Goal: Task Accomplishment & Management: Manage account settings

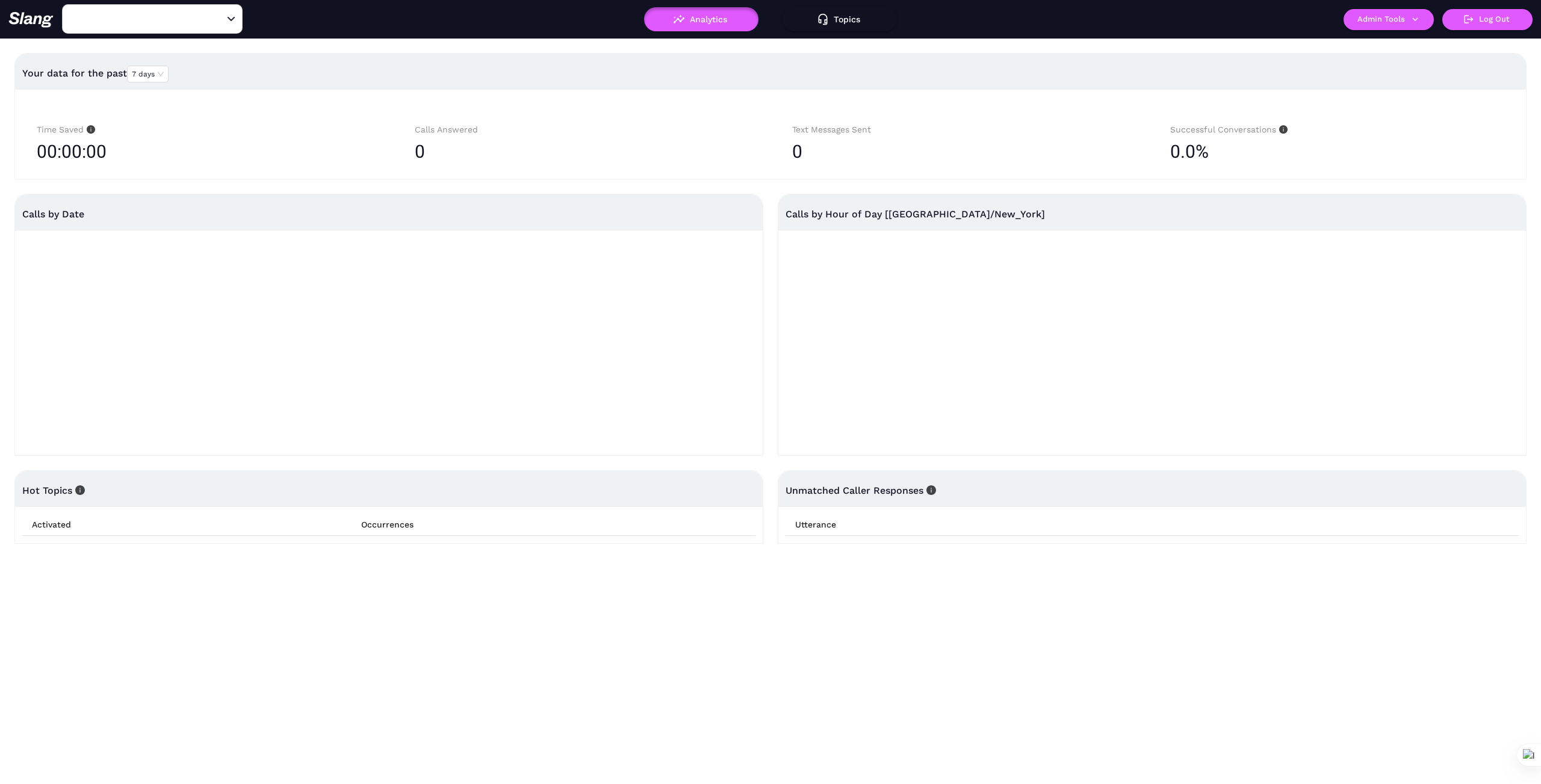
type input "1776"
click at [217, 23] on icon "Clear" at bounding box center [217, 19] width 12 height 12
click at [178, 19] on input "text" at bounding box center [134, 19] width 132 height 19
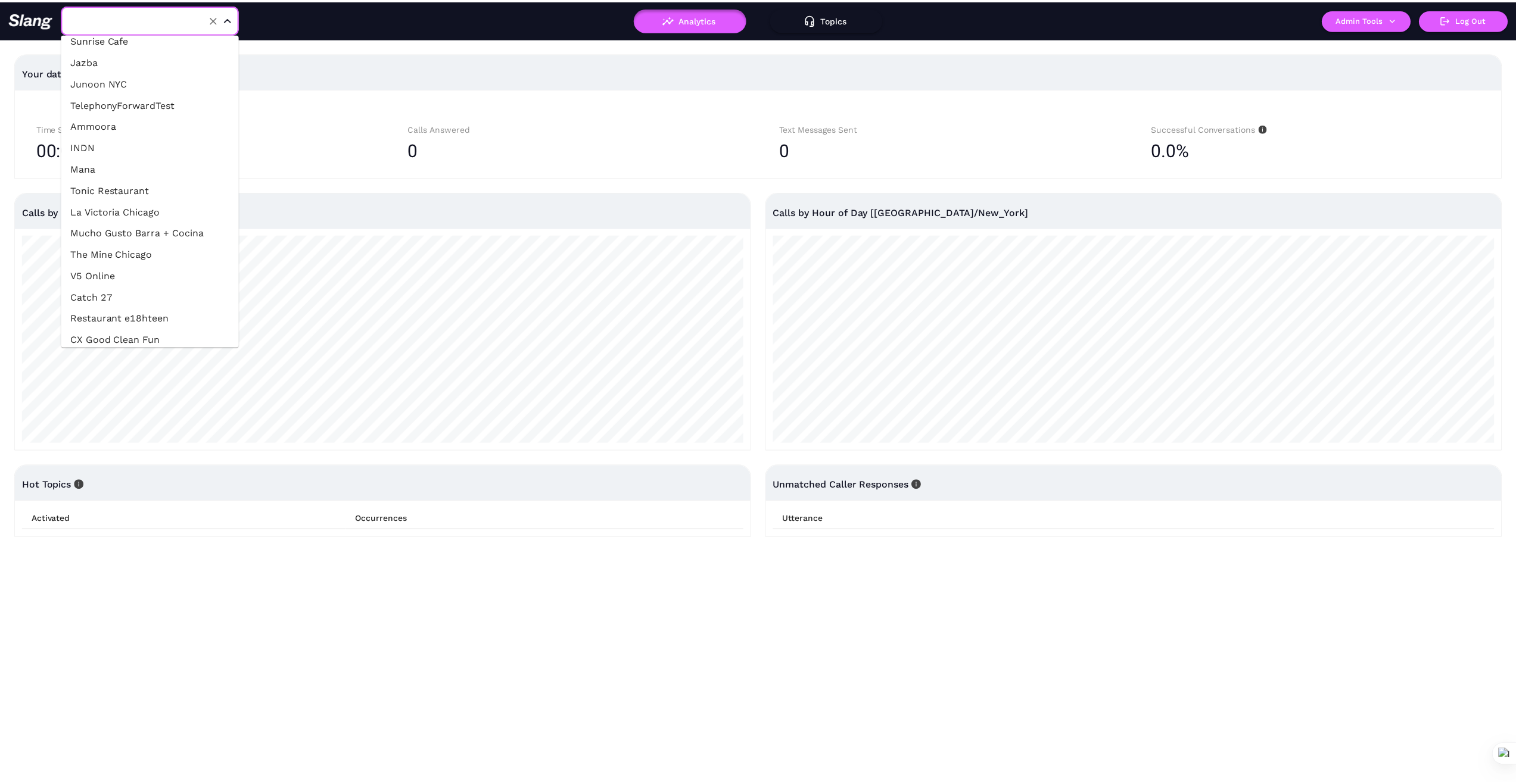
scroll to position [278, 0]
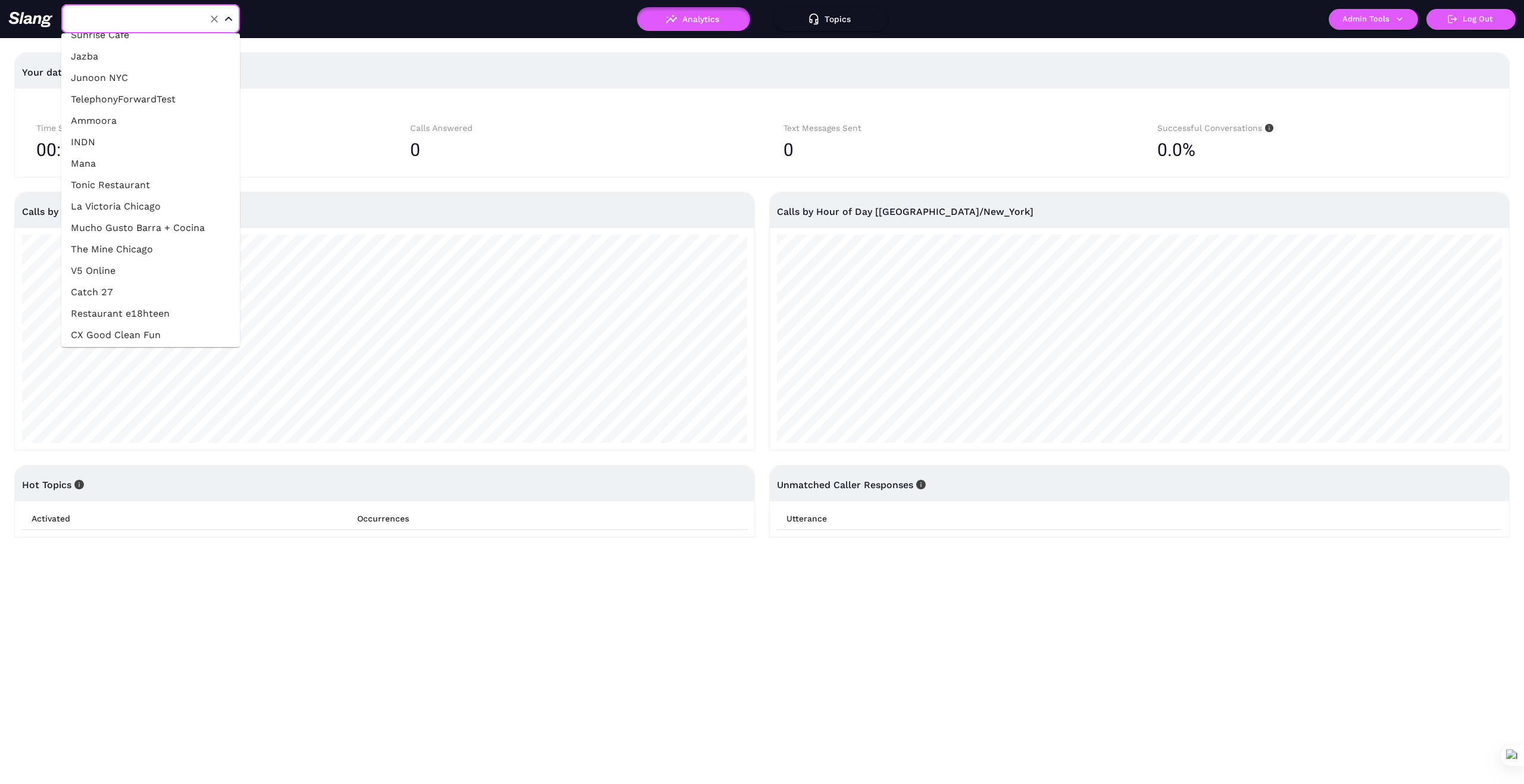
click at [152, 250] on li "The Mine Chicago" at bounding box center [150, 250] width 179 height 21
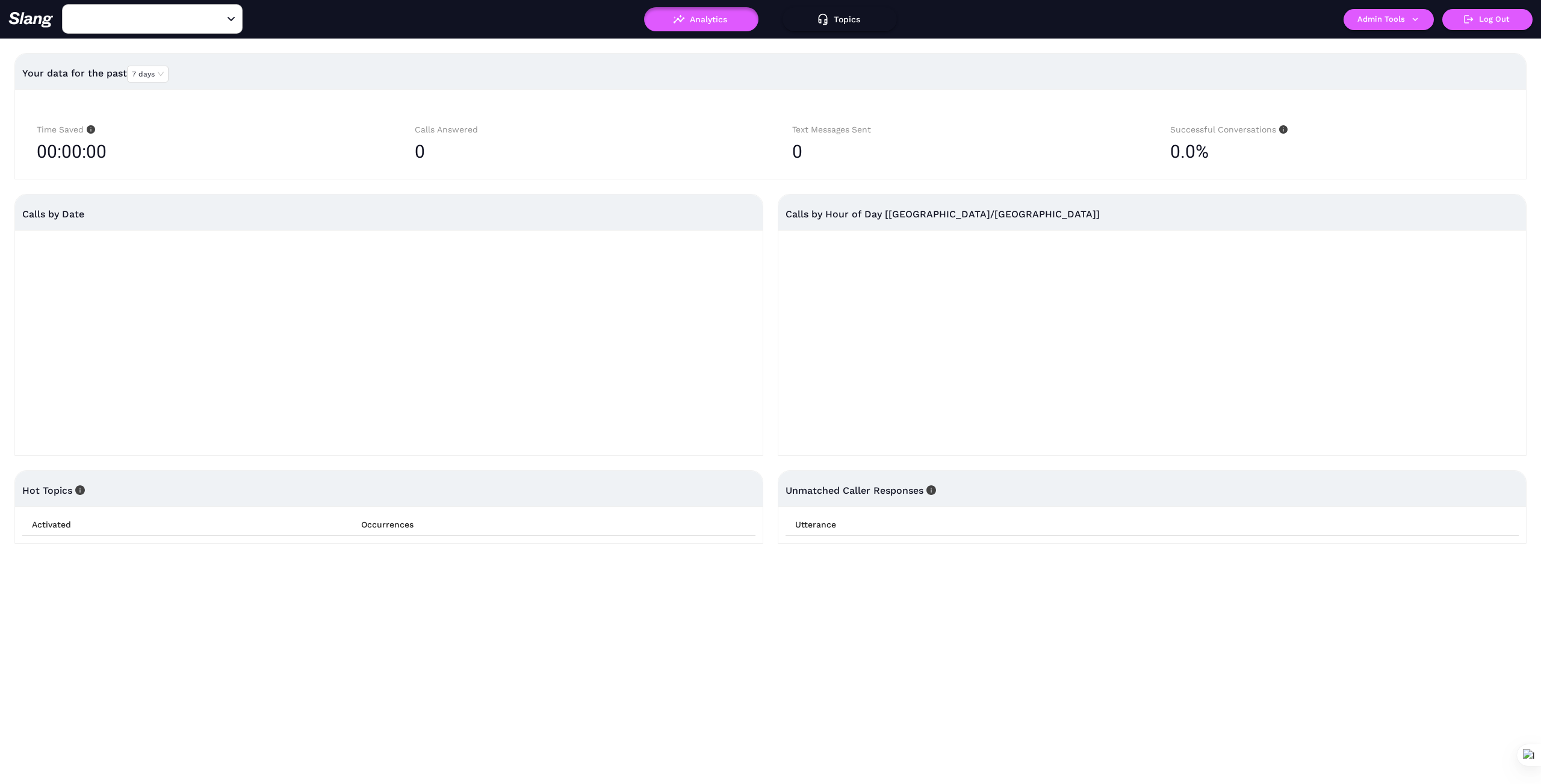
type input "The Mine Chicago"
click at [1414, 17] on icon "button" at bounding box center [1415, 19] width 11 height 11
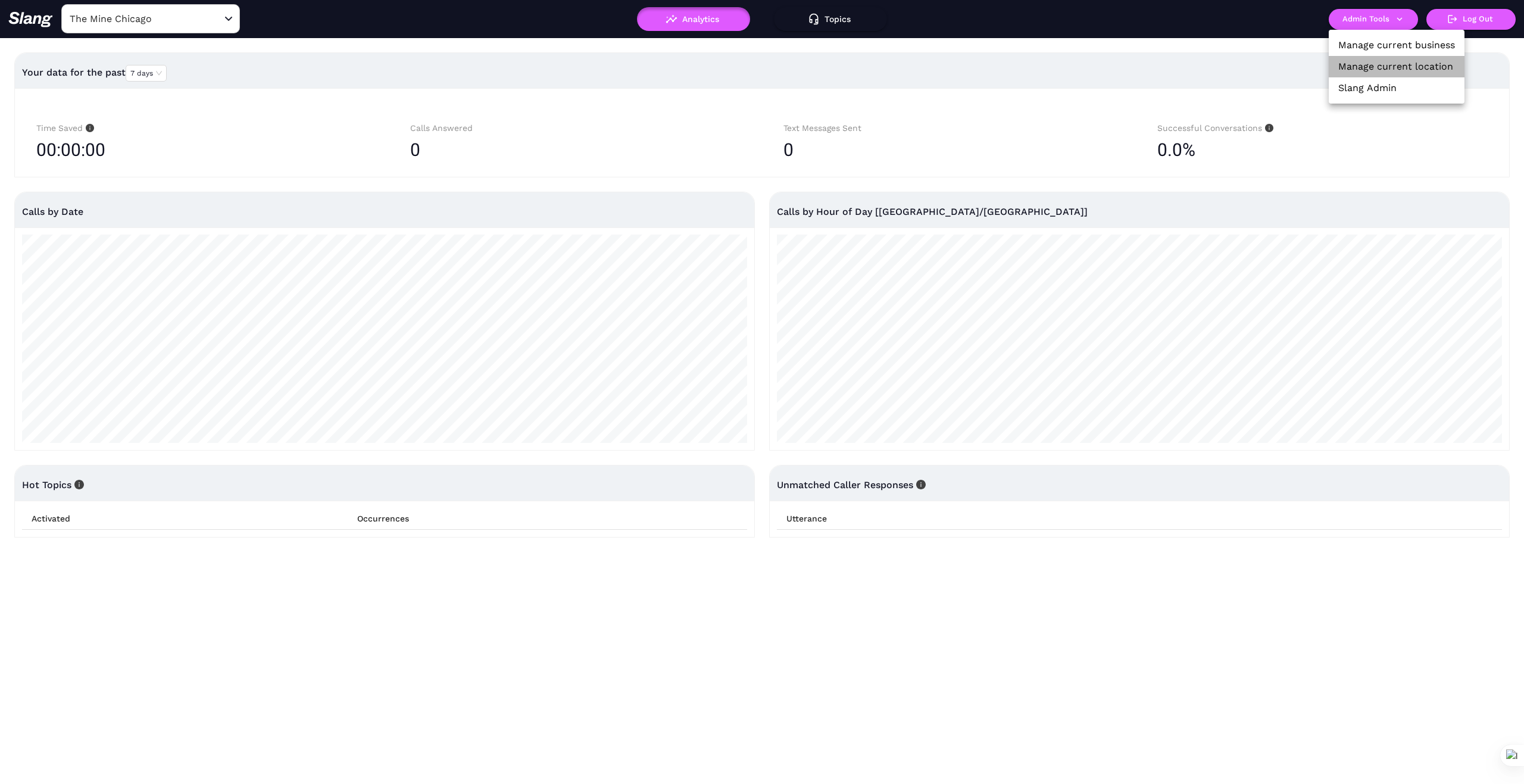
click at [1381, 71] on link "Manage current location" at bounding box center [1396, 67] width 115 height 14
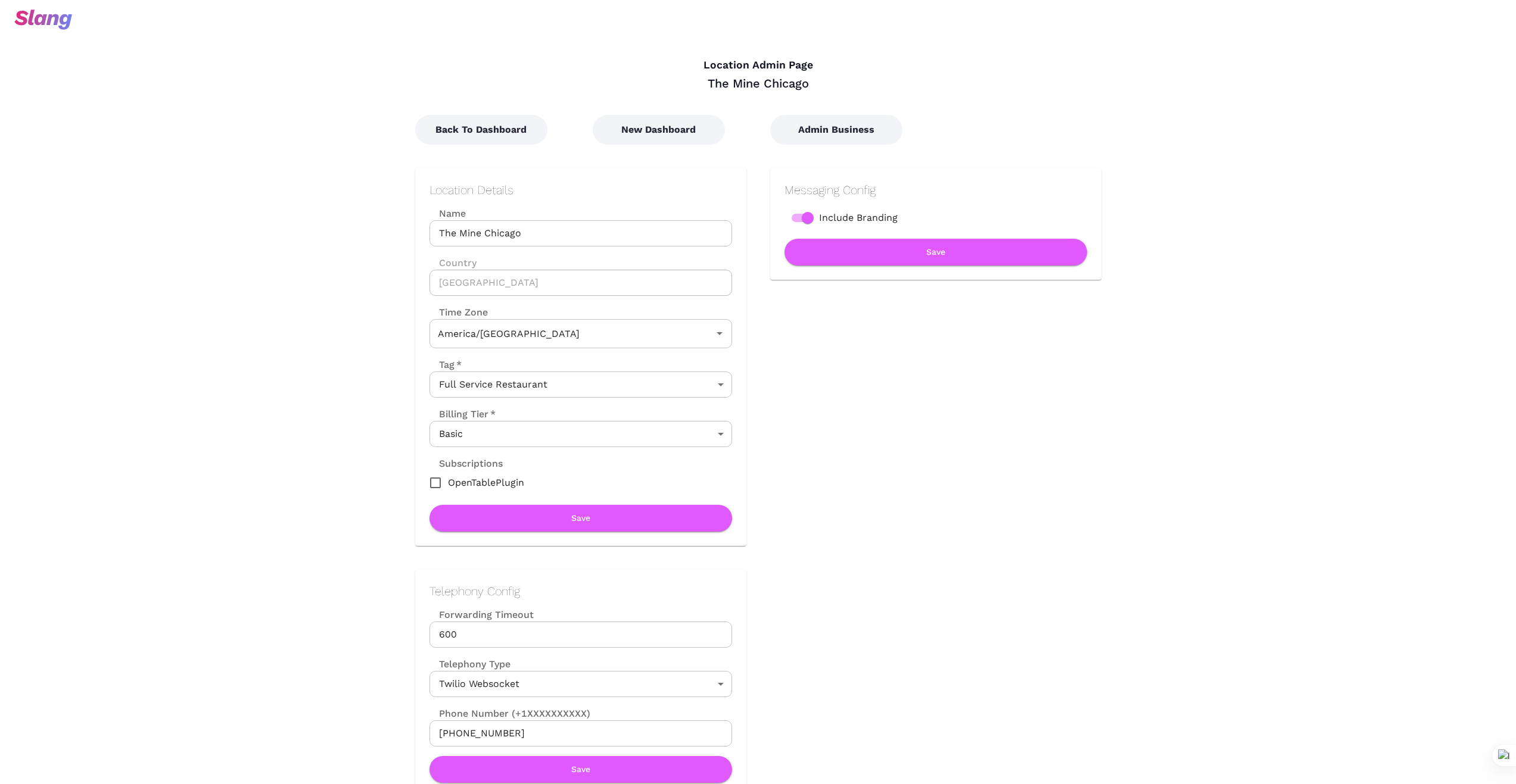
type input "Central Time"
click at [671, 132] on button "New Dashboard" at bounding box center [659, 130] width 132 height 30
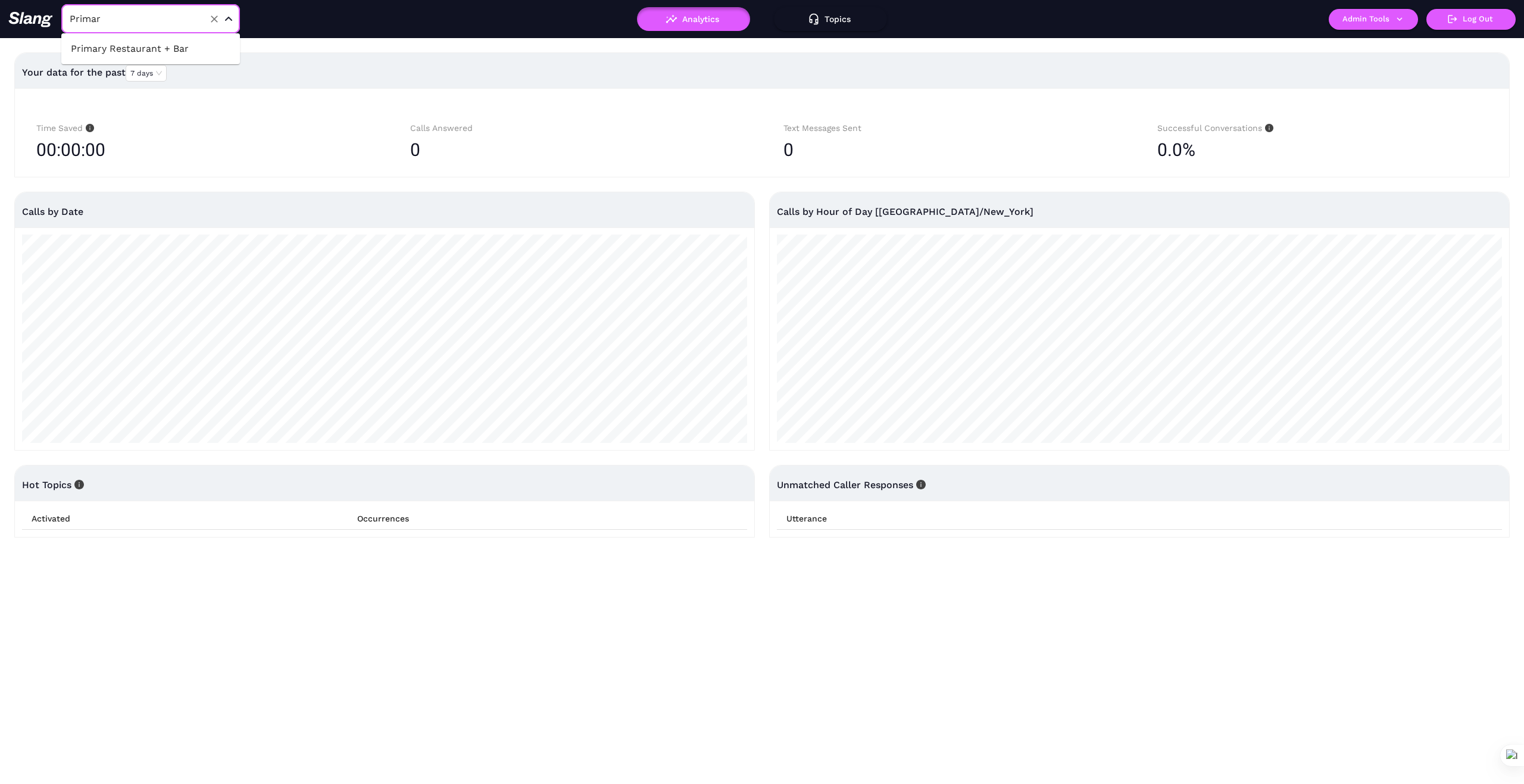
type input "Primary"
click at [195, 51] on li "Primary Restaurant + Bar" at bounding box center [150, 49] width 179 height 21
type input "Primary Restaurant + Bar"
click at [1405, 10] on button "Admin Tools" at bounding box center [1374, 19] width 90 height 21
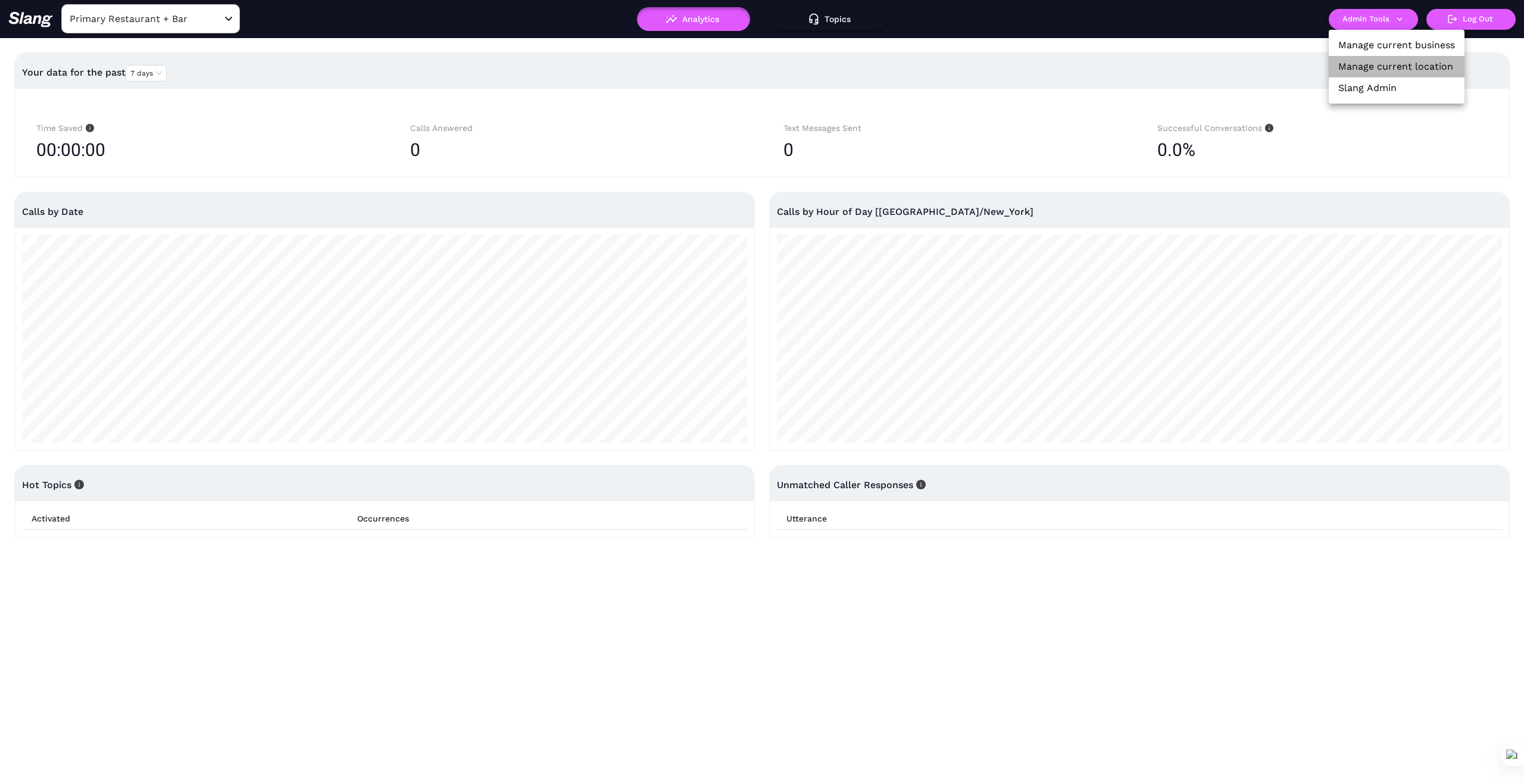
click at [1415, 63] on link "Manage current location" at bounding box center [1396, 67] width 115 height 14
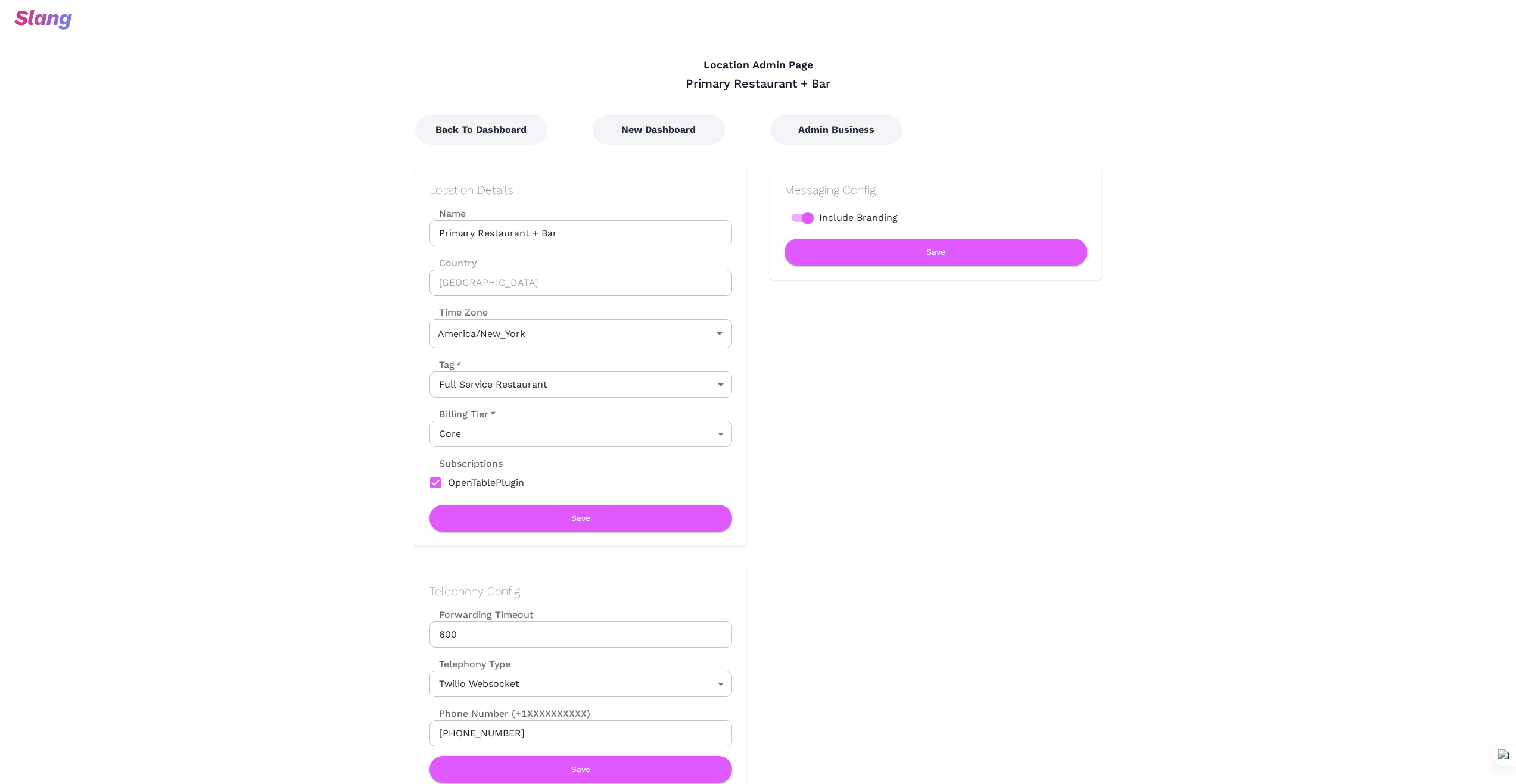
type input "Eastern Time"
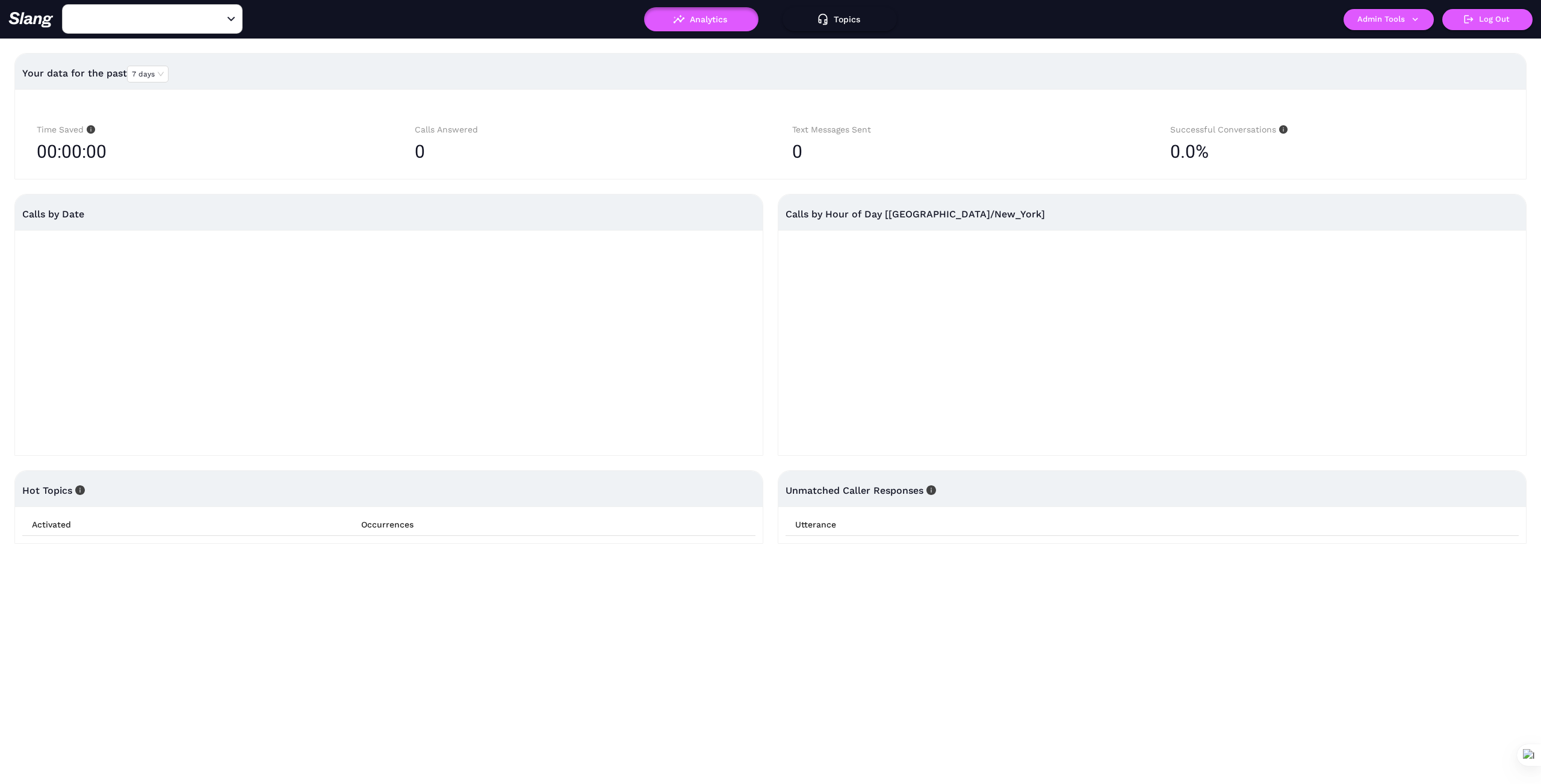
type input "Primary Restaurant + Bar"
click at [1420, 25] on button "Admin Tools" at bounding box center [1389, 19] width 91 height 21
click at [1409, 44] on link "Manage current business" at bounding box center [1412, 46] width 118 height 14
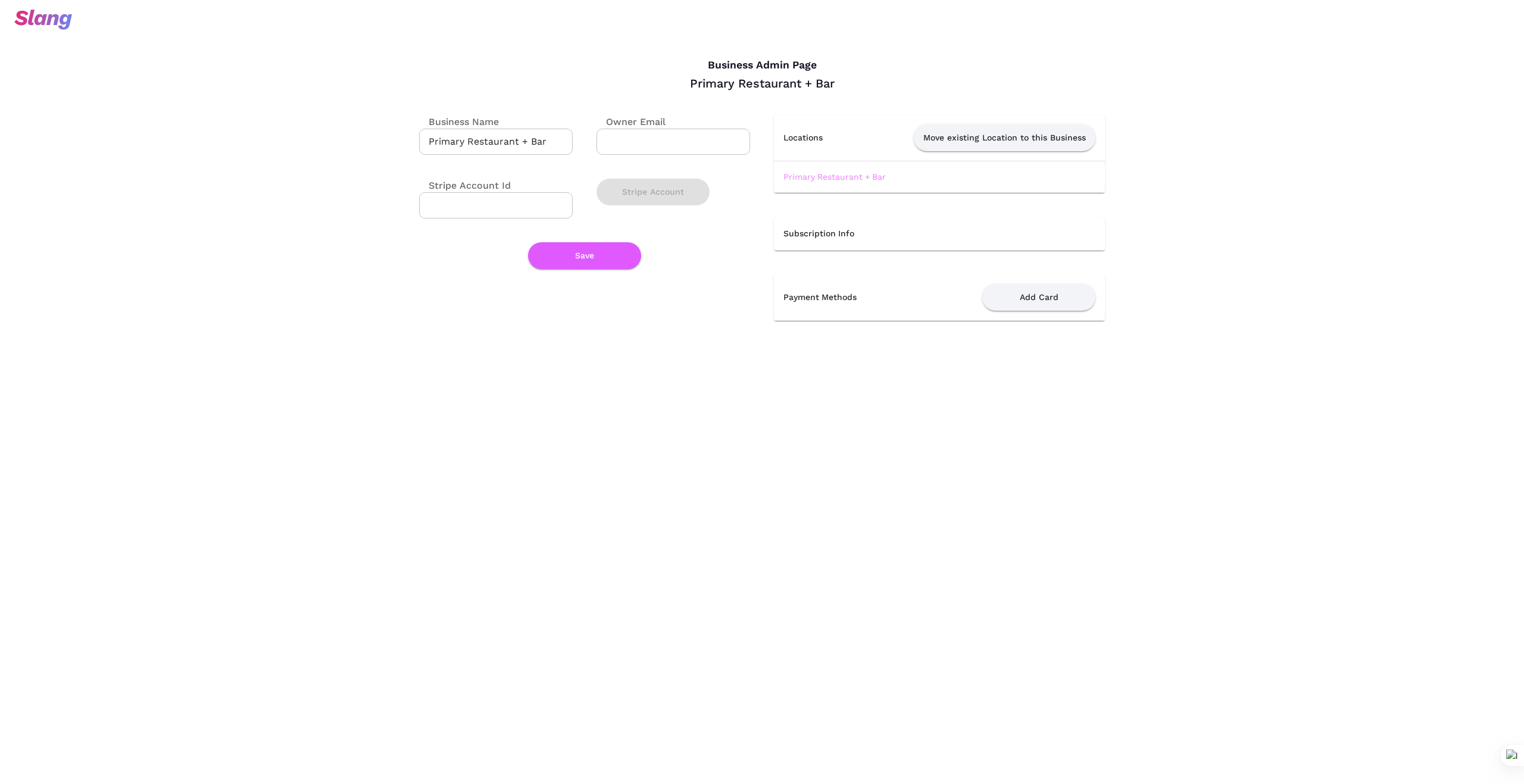
click at [859, 176] on link "Primary Restaurant + Bar" at bounding box center [835, 176] width 102 height 9
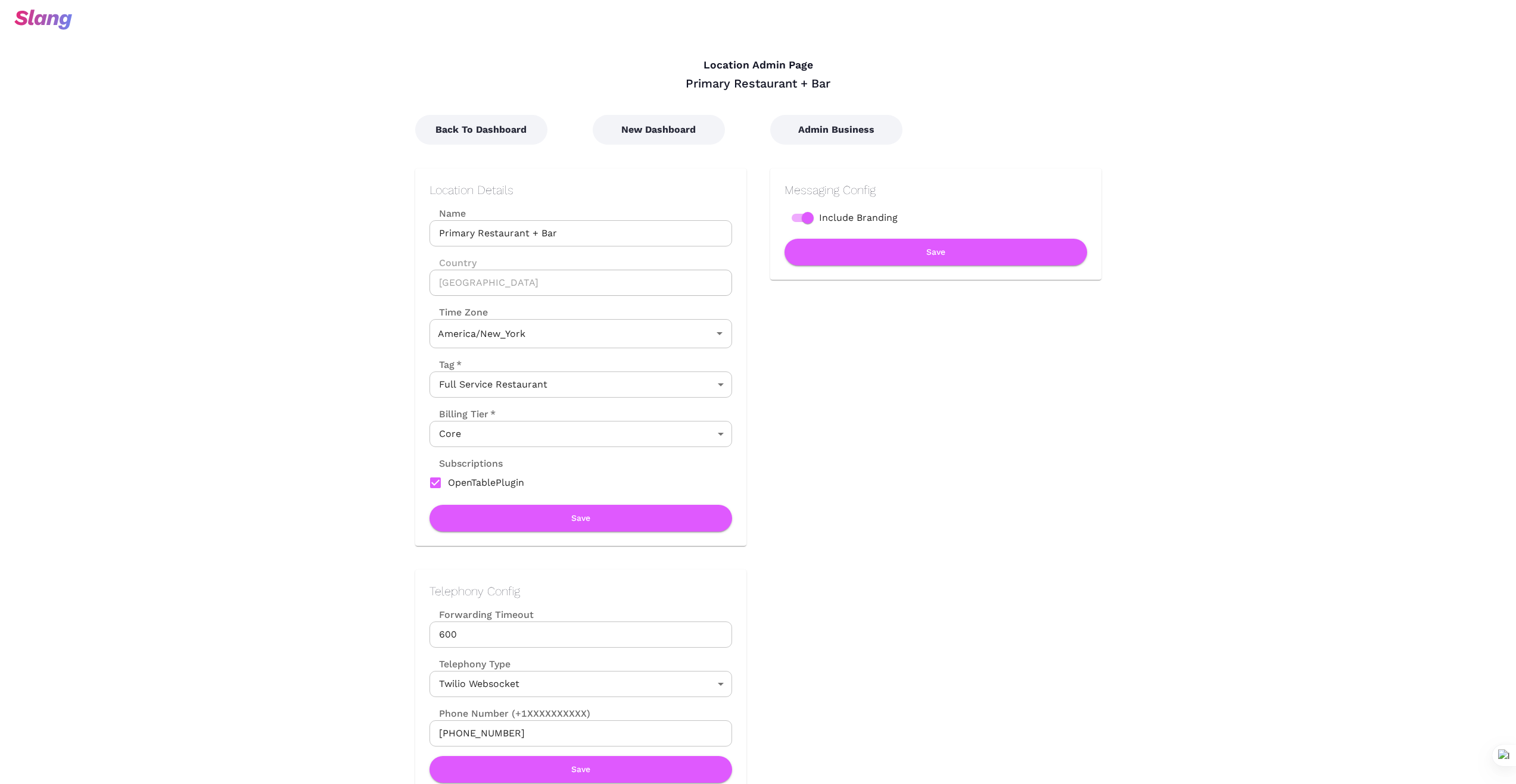
type input "Eastern Time"
click at [663, 128] on button "New Dashboard" at bounding box center [659, 130] width 132 height 30
type input "Eastern Time"
click at [659, 129] on button "New Dashboard" at bounding box center [659, 130] width 132 height 30
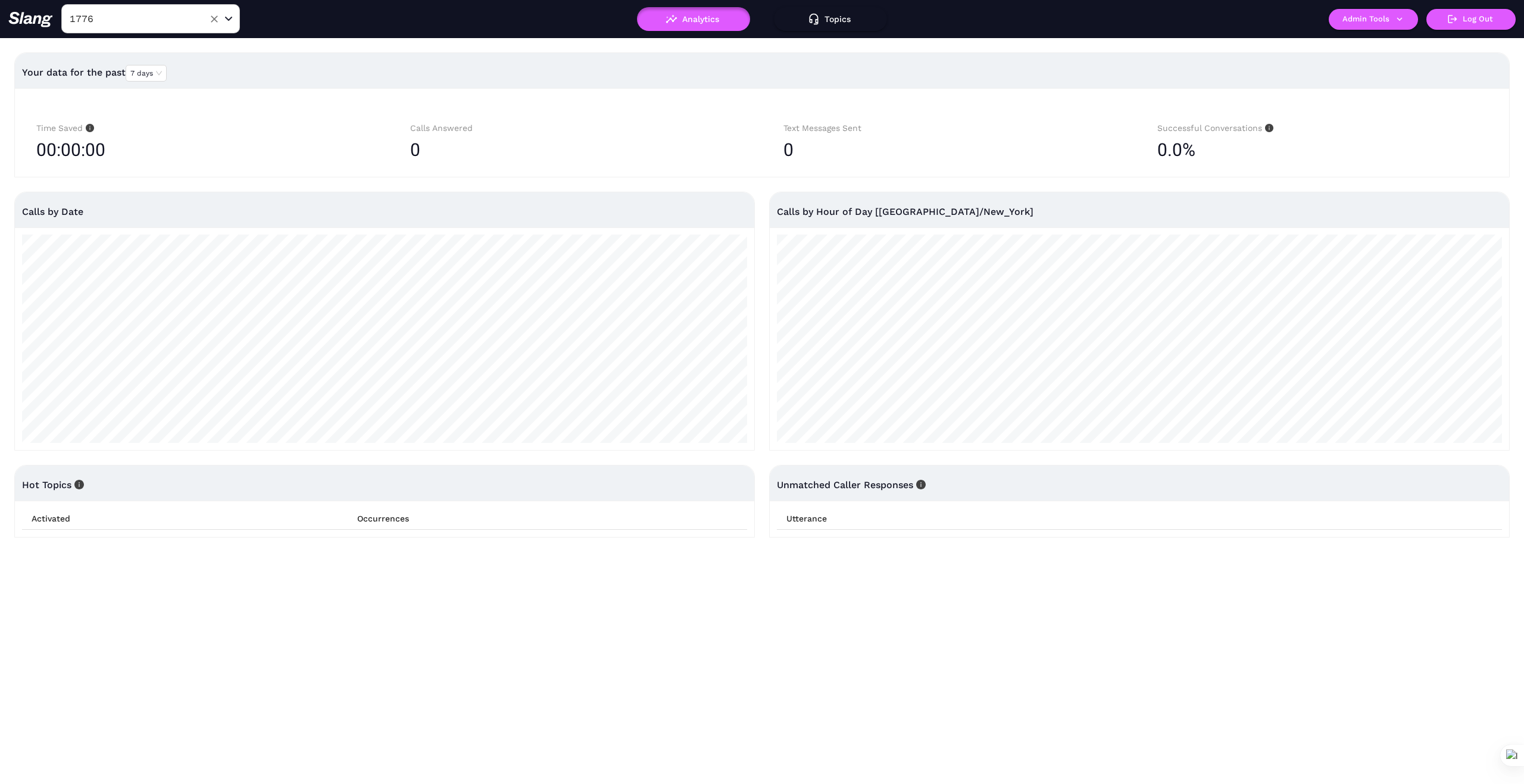
drag, startPoint x: 202, startPoint y: 16, endPoint x: 199, endPoint y: 21, distance: 5.8
click at [199, 20] on div "1776 ​" at bounding box center [150, 18] width 179 height 29
type input "Primary"
click at [184, 49] on li "Primary Restaurant + Bar" at bounding box center [150, 49] width 179 height 21
type input "Primary Restaurant + Bar"
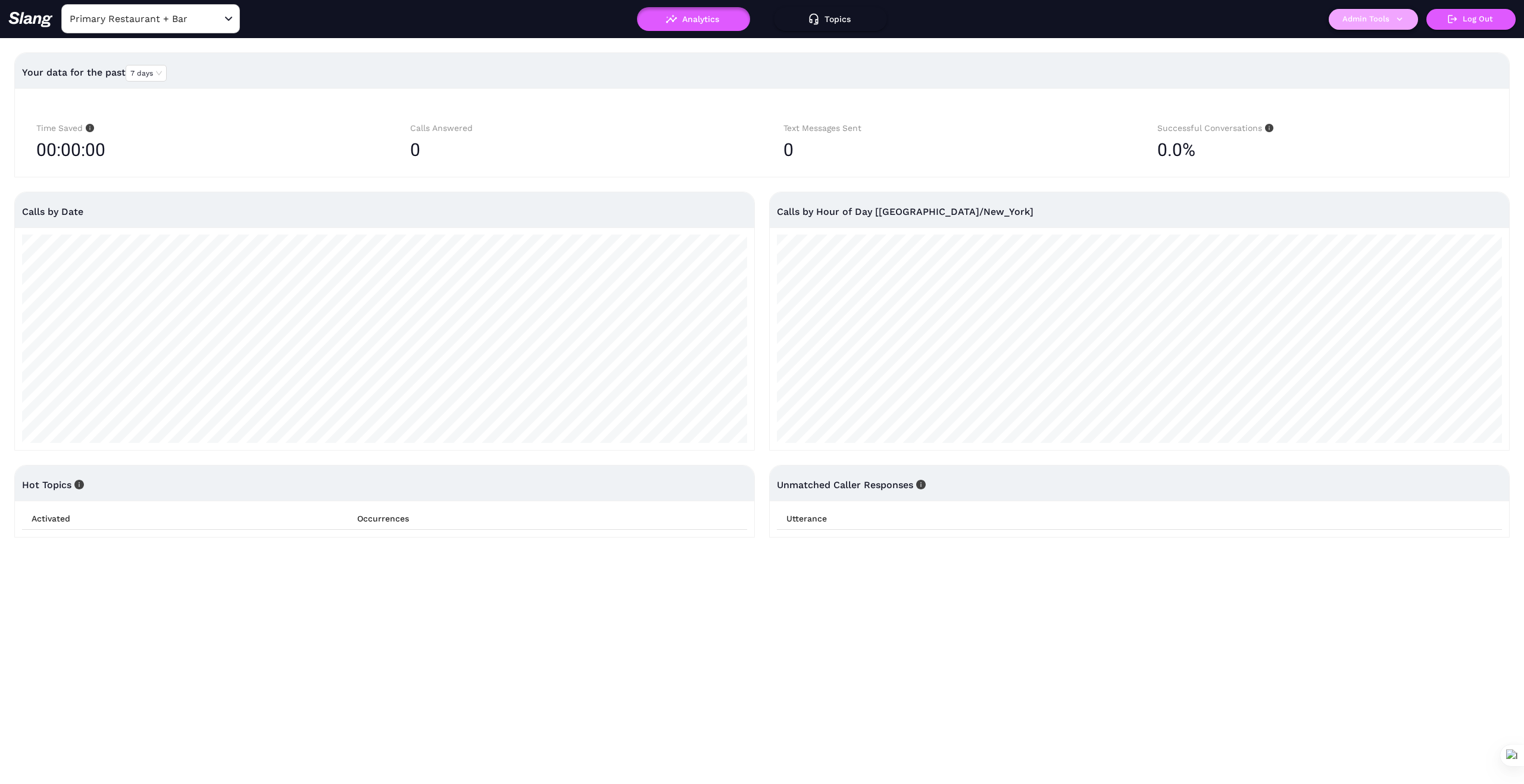
click at [1404, 16] on icon "button" at bounding box center [1399, 18] width 11 height 11
click at [1425, 41] on link "Manage current business" at bounding box center [1397, 46] width 117 height 14
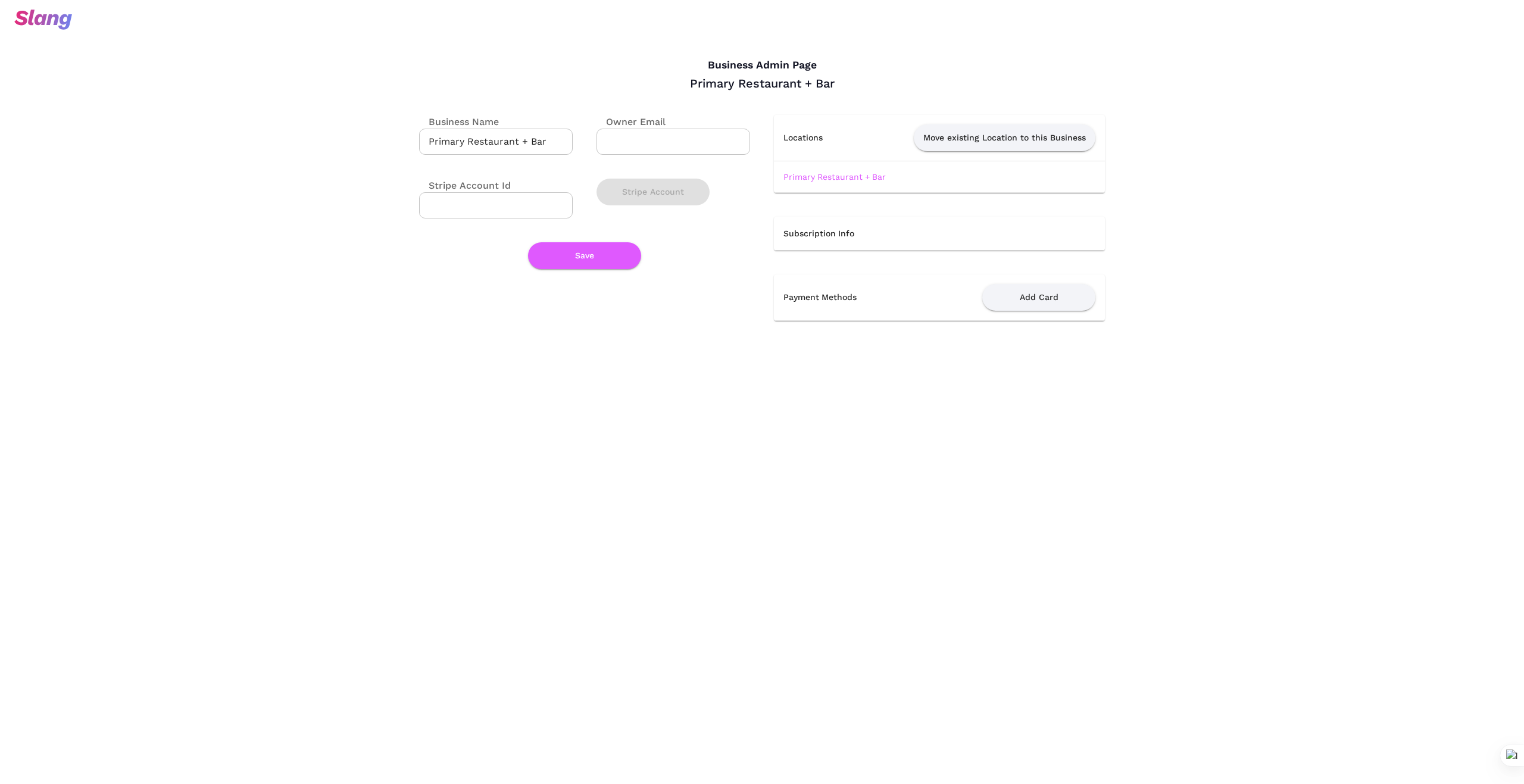
click at [859, 175] on link "Primary Restaurant + Bar" at bounding box center [835, 176] width 102 height 9
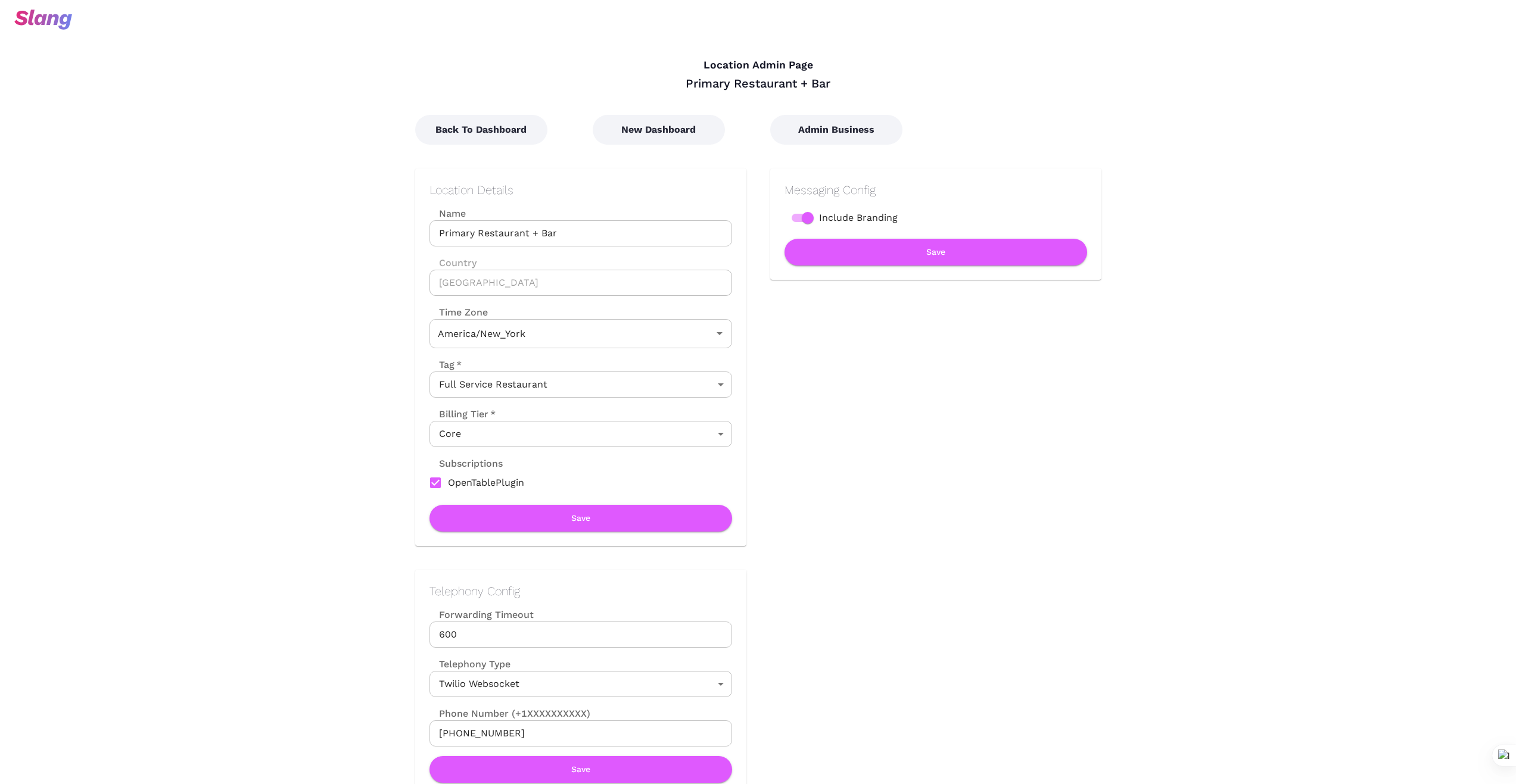
type input "Eastern Time"
click at [666, 133] on button "New Dashboard" at bounding box center [659, 130] width 132 height 30
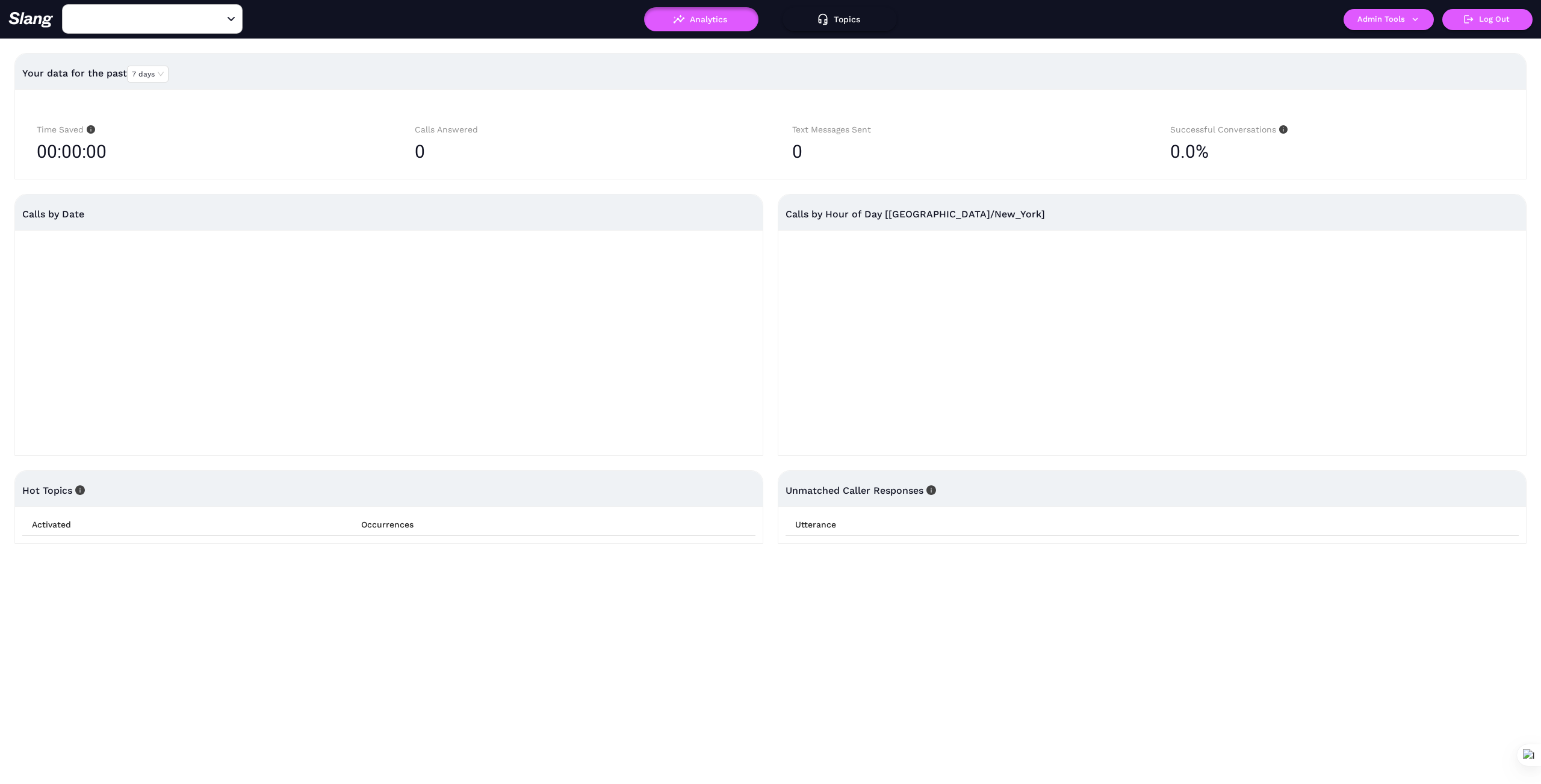
type input "1776"
click at [212, 20] on icon "Clear" at bounding box center [217, 19] width 12 height 12
click at [170, 20] on input "text" at bounding box center [134, 19] width 132 height 19
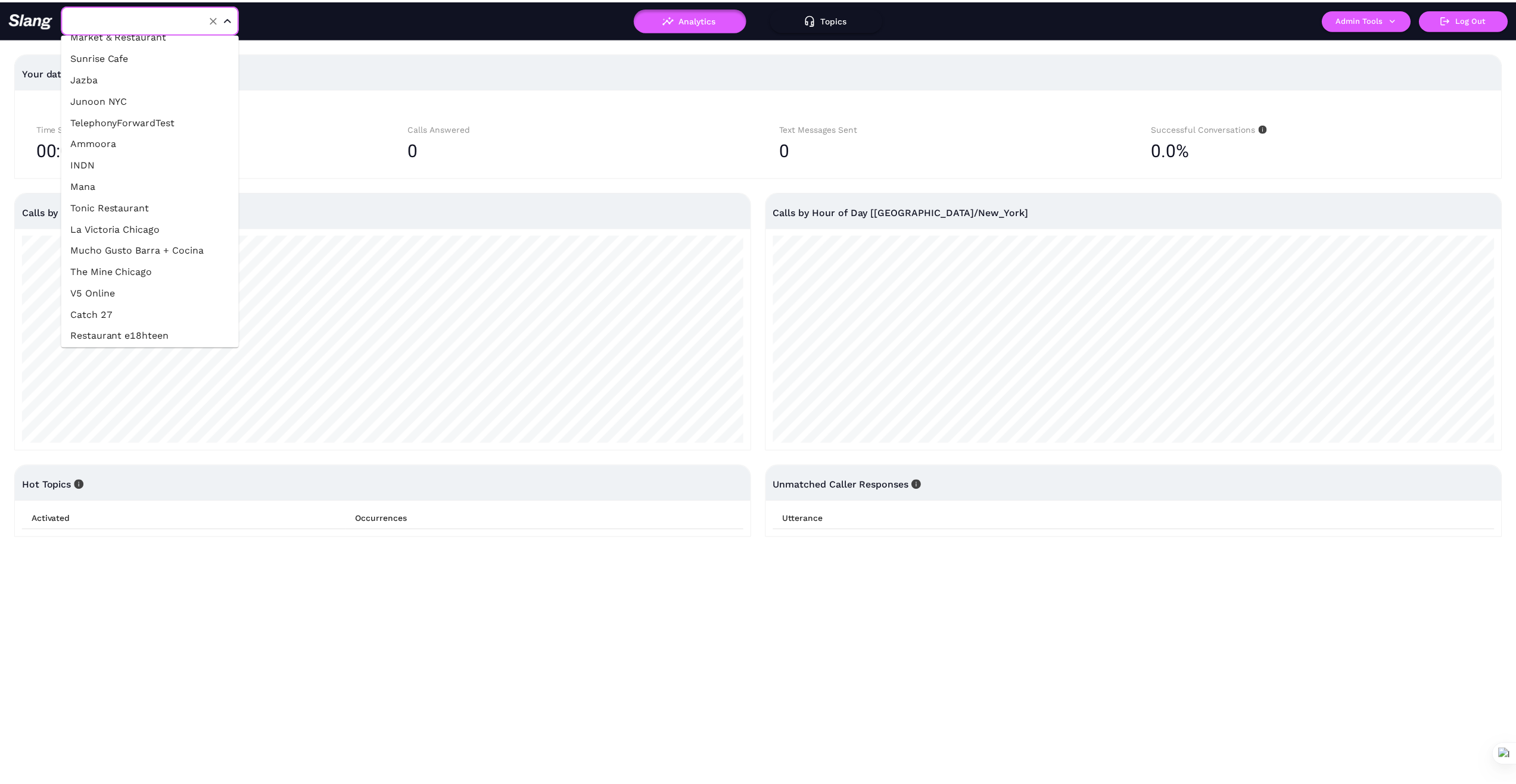
scroll to position [258, 0]
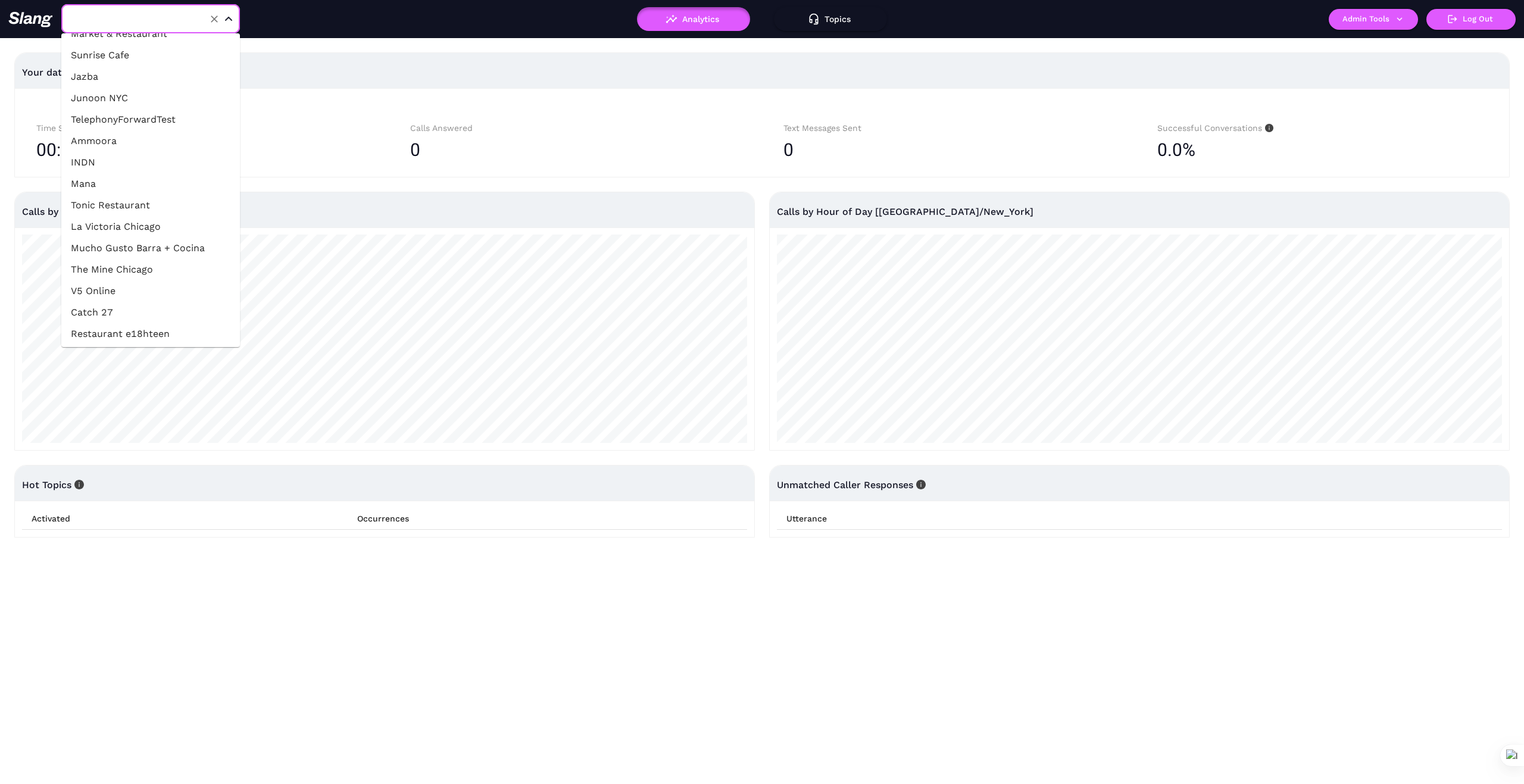
click at [143, 274] on li "The Mine Chicago" at bounding box center [150, 270] width 179 height 21
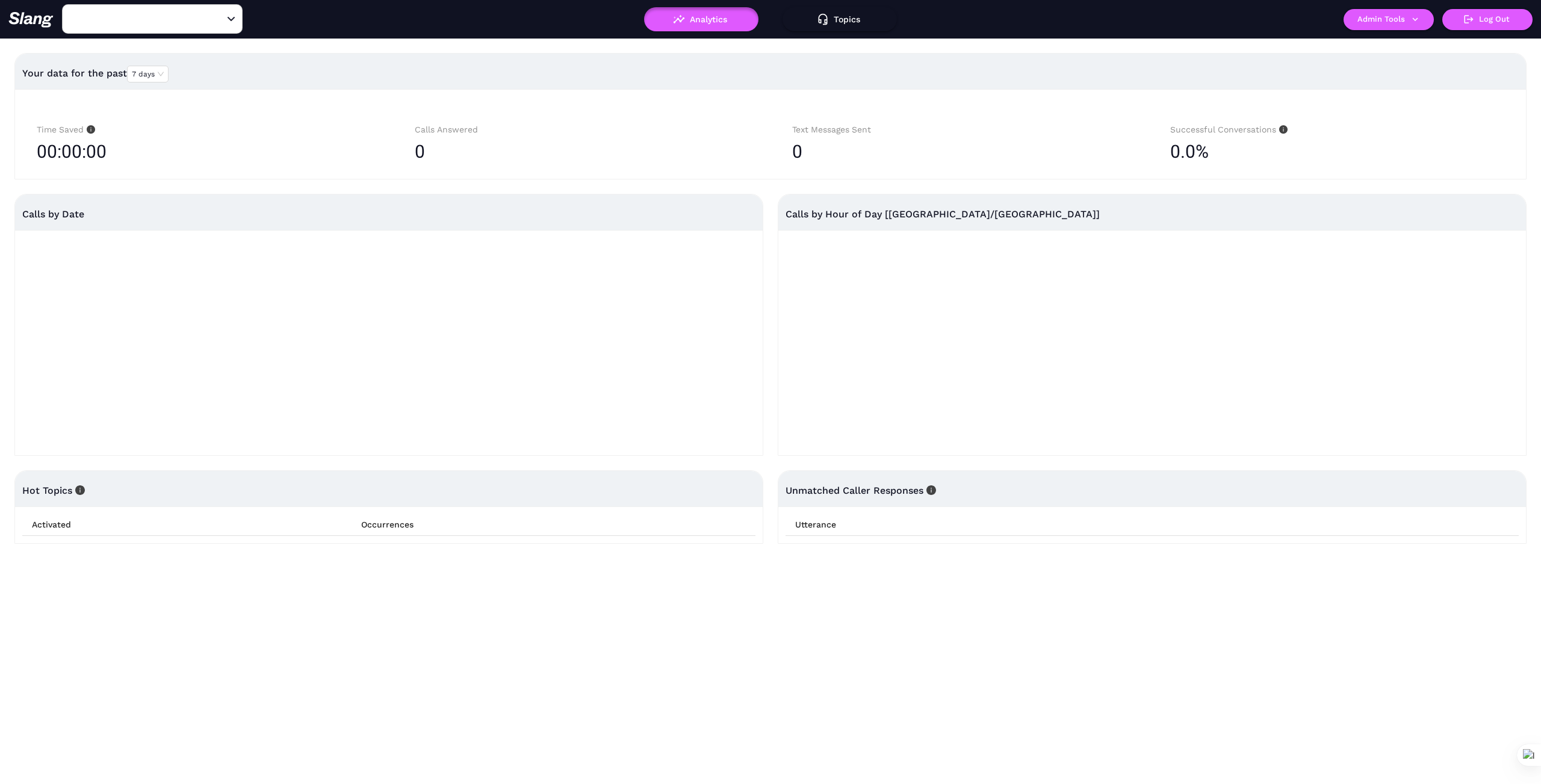
type input "The Mine Chicago"
click at [1415, 22] on icon "button" at bounding box center [1415, 19] width 11 height 11
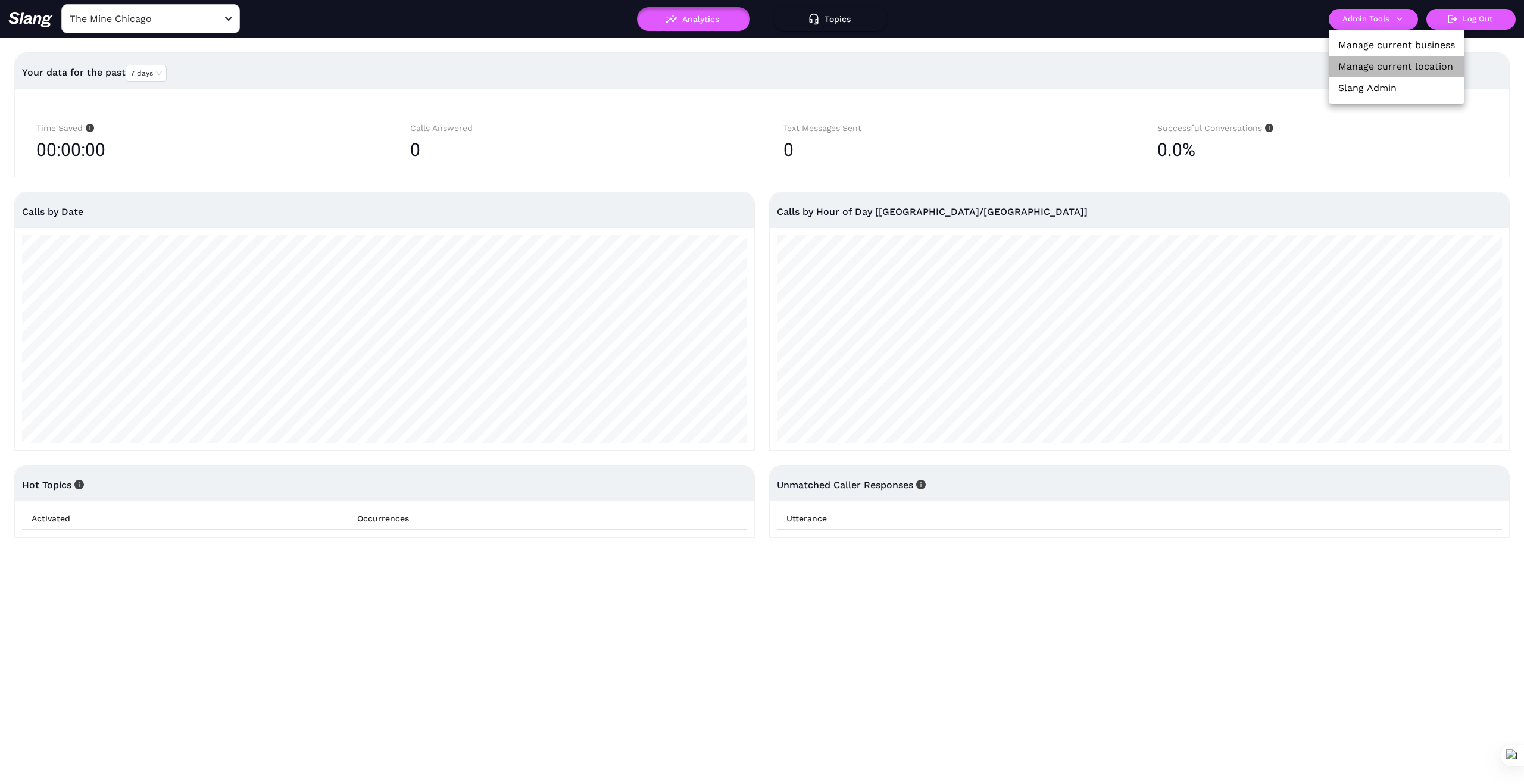
click at [1417, 65] on link "Manage current location" at bounding box center [1396, 67] width 115 height 14
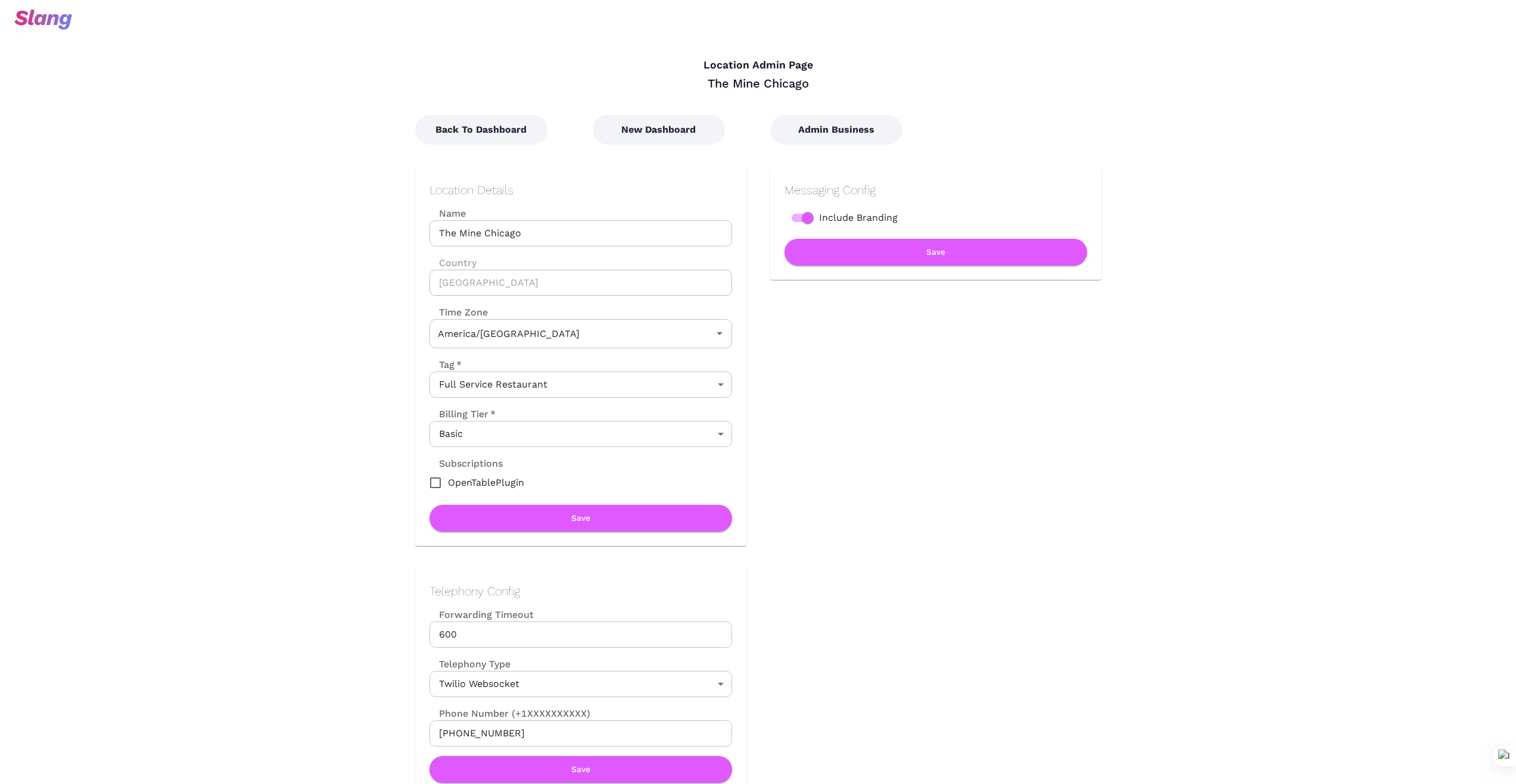
type input "Central Time"
click at [633, 129] on button "New Dashboard" at bounding box center [659, 130] width 132 height 30
type input "Central Time"
click at [630, 127] on button "New Dashboard" at bounding box center [659, 130] width 132 height 30
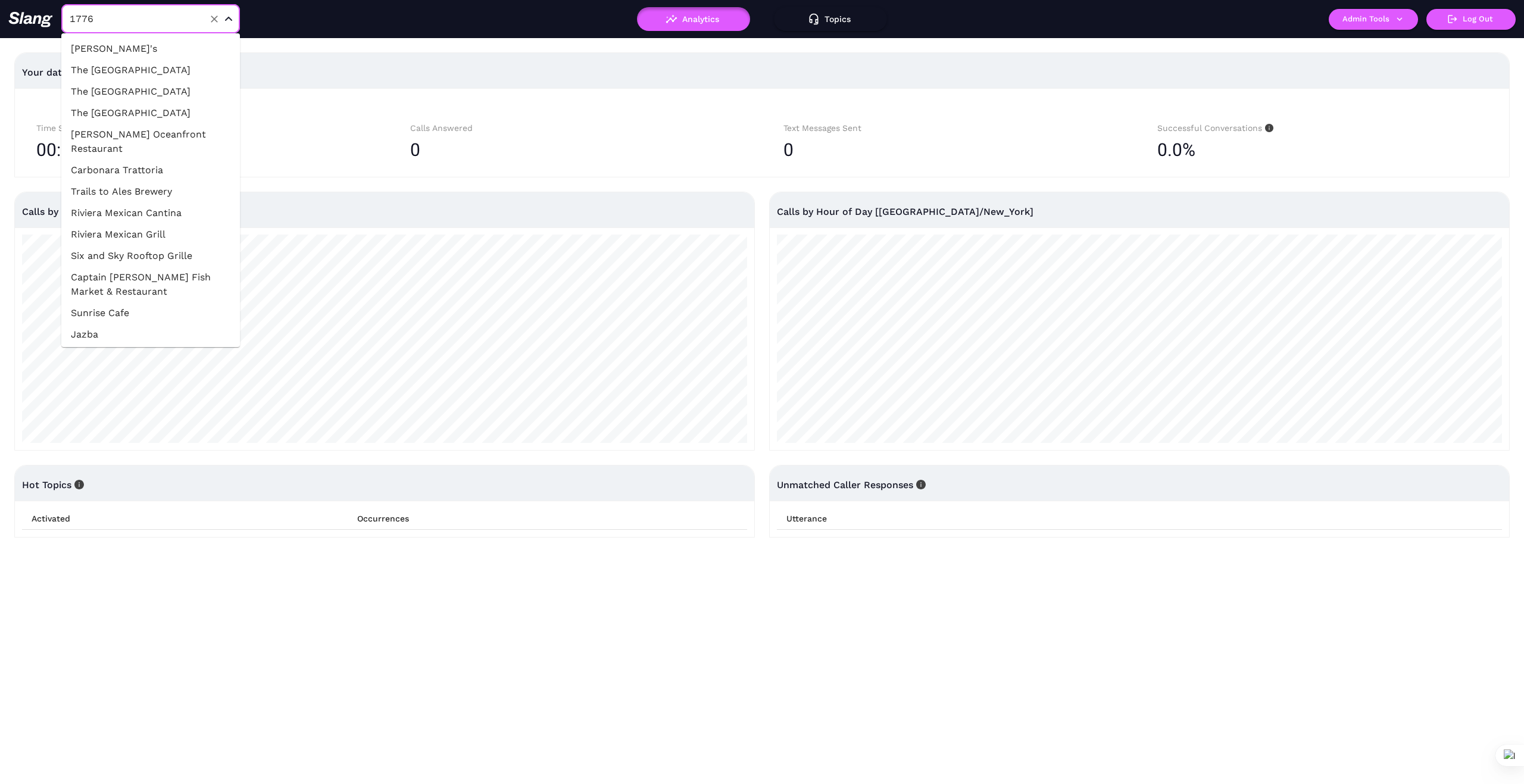
click at [139, 45] on li "[PERSON_NAME]'s" at bounding box center [150, 49] width 179 height 21
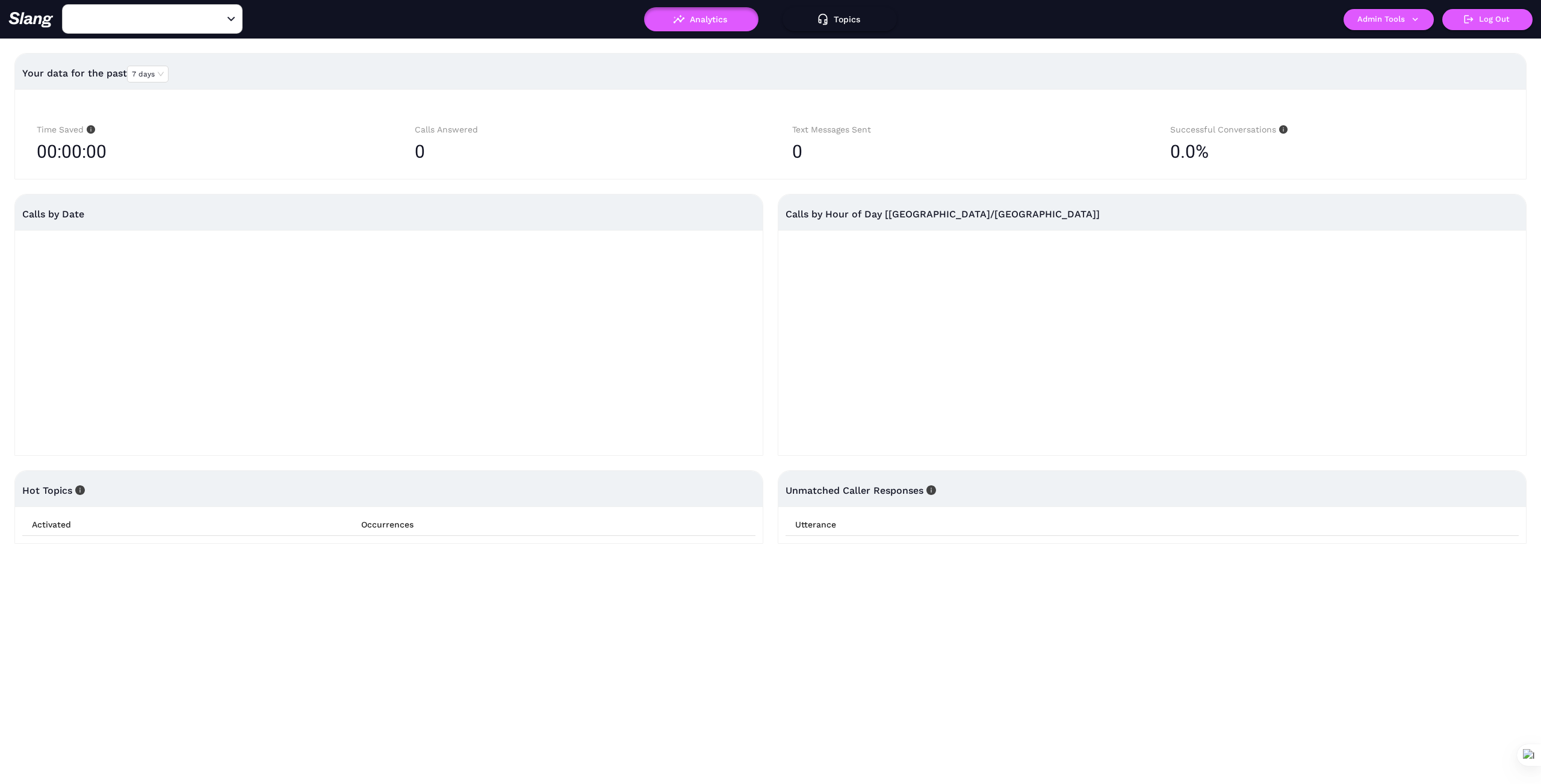
type input "[PERSON_NAME]'s"
click at [1386, 17] on button "Admin Tools" at bounding box center [1389, 19] width 91 height 21
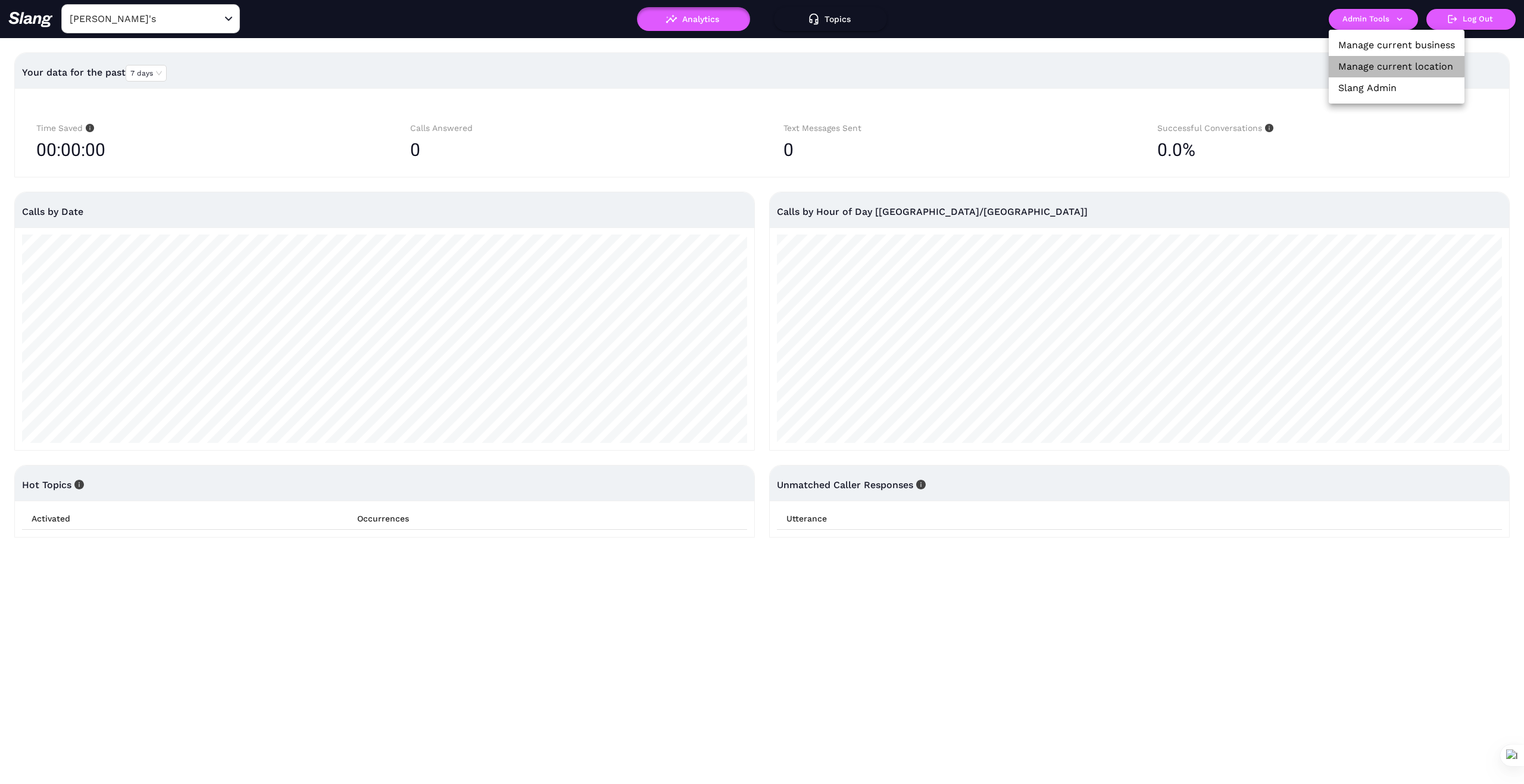
click at [1385, 63] on link "Manage current location" at bounding box center [1396, 67] width 115 height 14
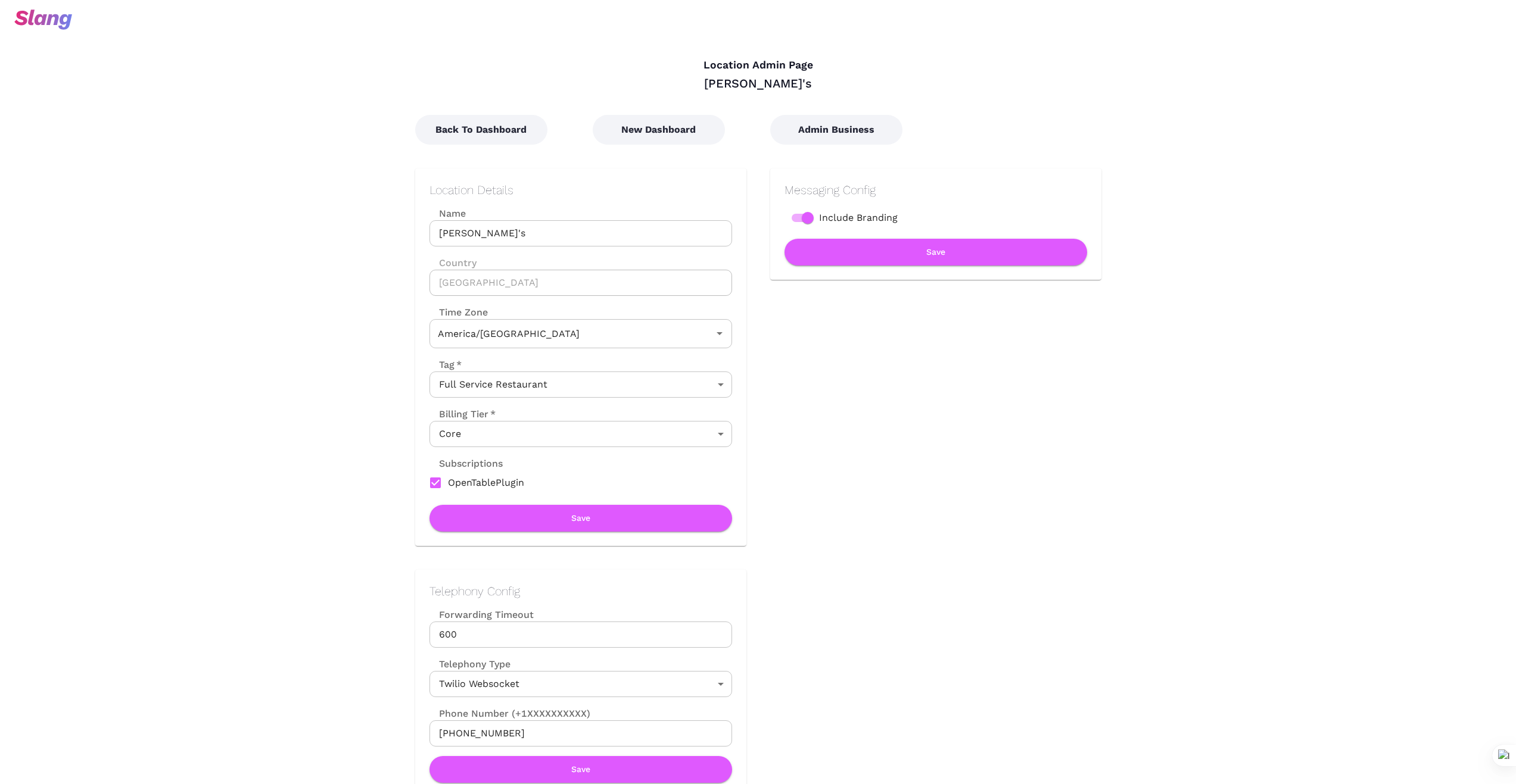
type input "Central Time"
click at [686, 134] on button "New Dashboard" at bounding box center [659, 130] width 132 height 30
